Goal: Information Seeking & Learning: Compare options

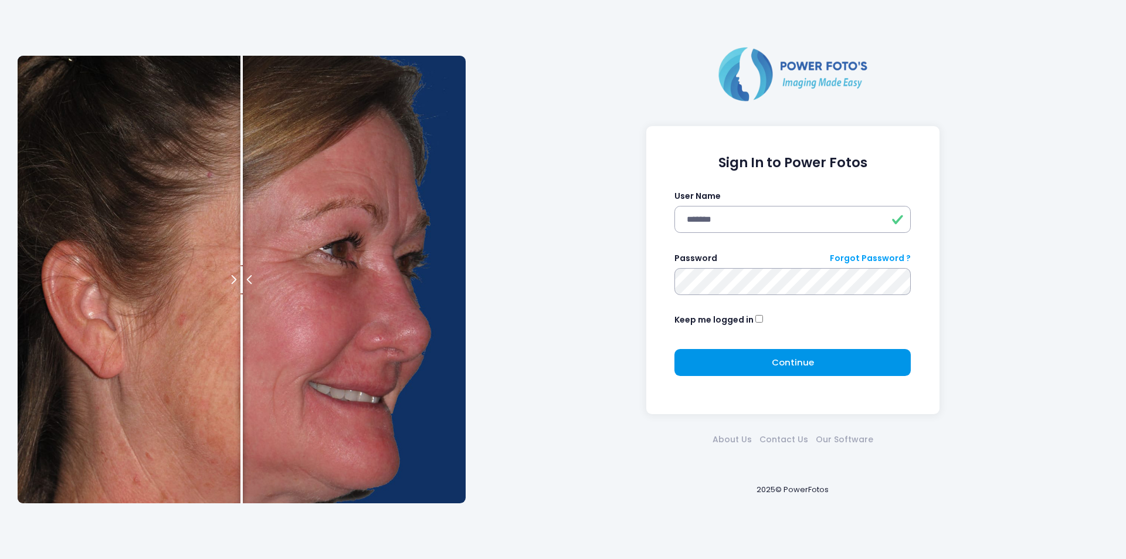
drag, startPoint x: 752, startPoint y: 363, endPoint x: 746, endPoint y: 362, distance: 5.9
click at [749, 363] on button "Continue Please wait..." at bounding box center [793, 362] width 236 height 27
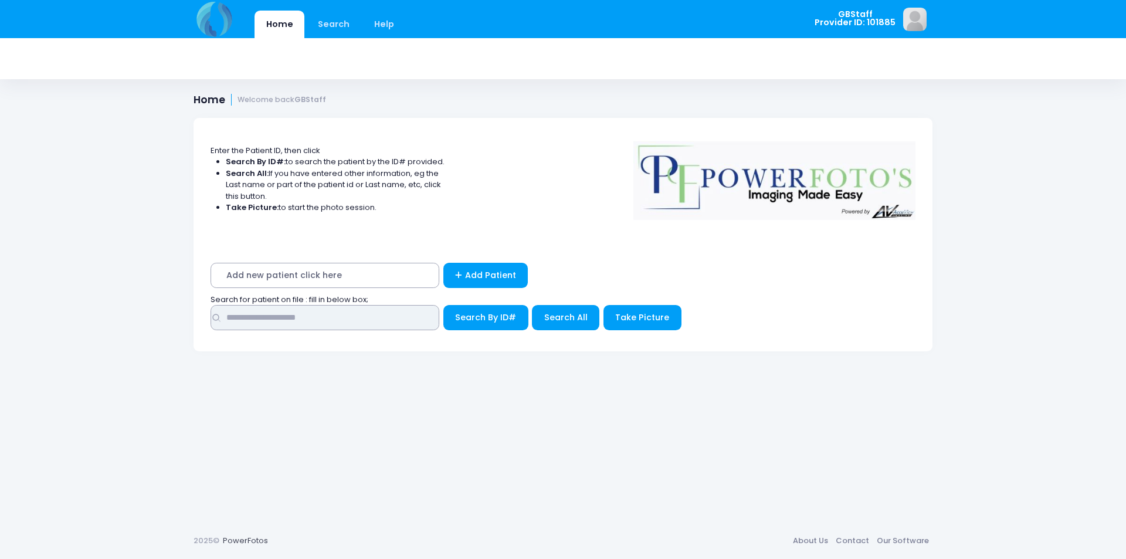
click at [321, 316] on input "text" at bounding box center [325, 317] width 229 height 25
type input "*****"
click at [444, 305] on button "Search By ID#" at bounding box center [486, 317] width 85 height 25
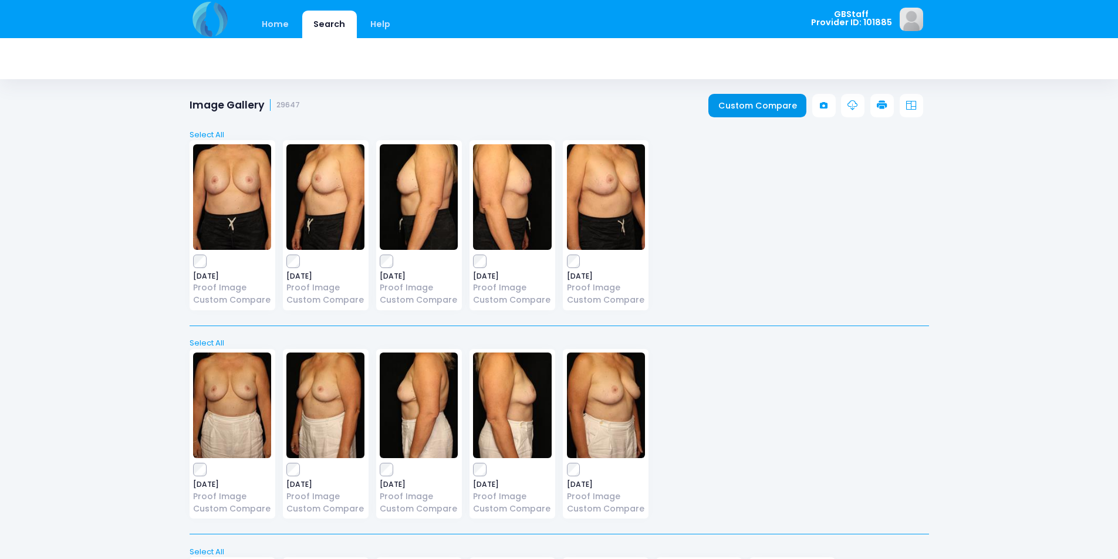
click at [743, 96] on link "Custom Compare" at bounding box center [757, 105] width 98 height 23
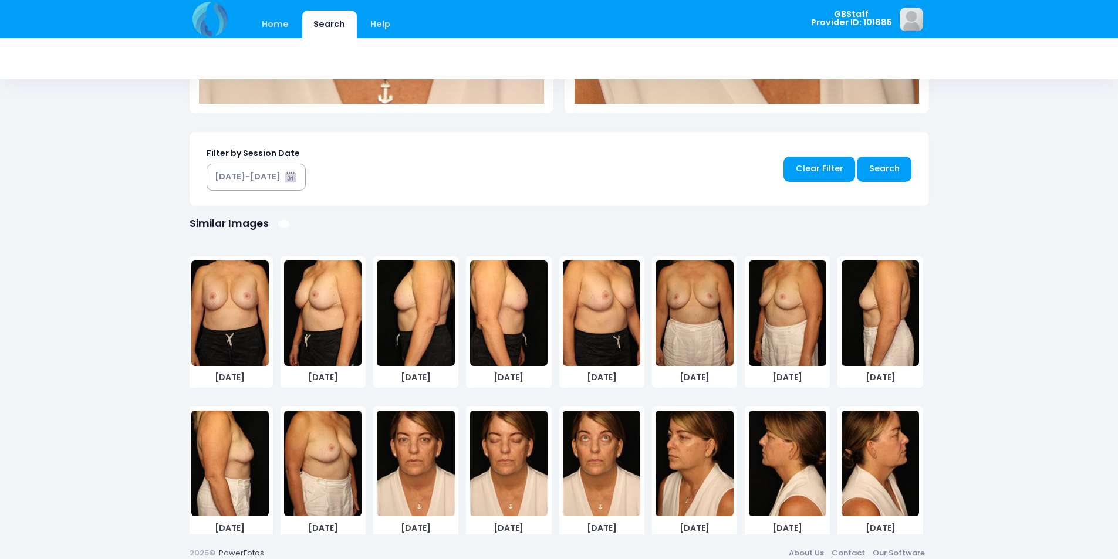
scroll to position [551, 0]
